Goal: Navigation & Orientation: Go to known website

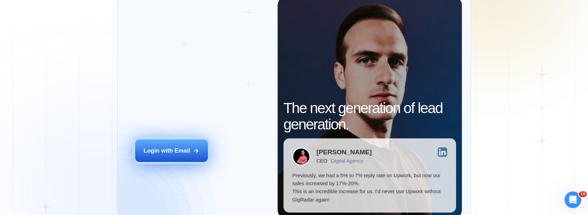
click at [178, 154] on div "Login with Email" at bounding box center [166, 151] width 46 height 8
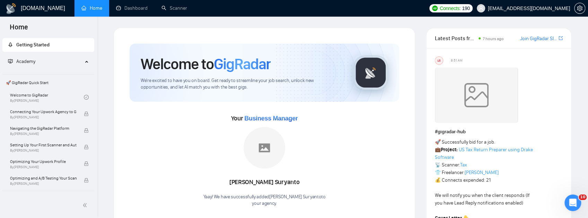
click at [37, 6] on h1 "[DOMAIN_NAME]" at bounding box center [43, 8] width 44 height 17
